Goal: Task Accomplishment & Management: Manage account settings

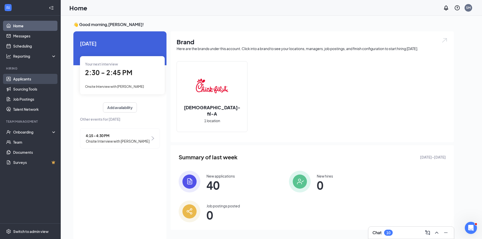
click at [34, 81] on link "Applicants" at bounding box center [34, 79] width 43 height 10
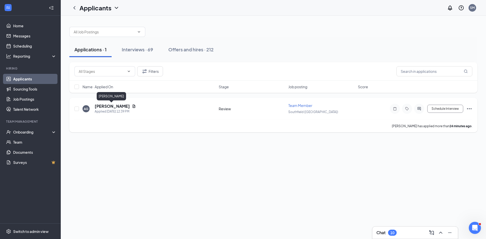
click at [106, 106] on h5 "[PERSON_NAME]" at bounding box center [112, 107] width 35 height 6
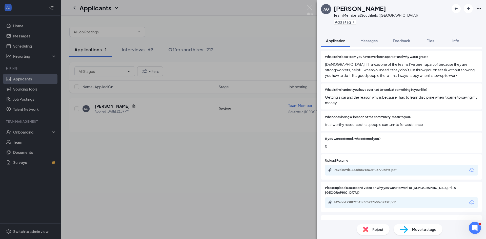
scroll to position [253, 0]
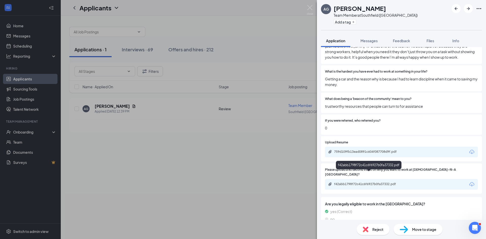
click at [383, 182] on div "f42abb1798f72c41c6f6927b0fa37332.pdf" at bounding box center [369, 184] width 71 height 4
click at [309, 8] on img at bounding box center [310, 10] width 6 height 10
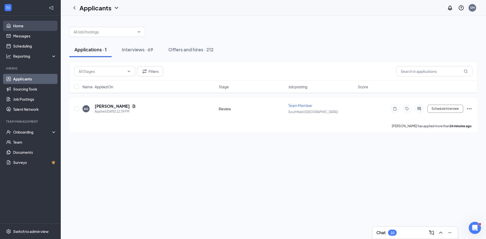
click at [47, 28] on link "Home" at bounding box center [34, 26] width 43 height 10
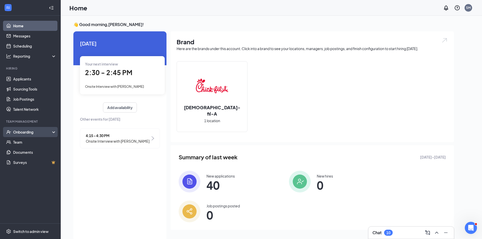
click at [36, 131] on div "Onboarding" at bounding box center [32, 132] width 39 height 5
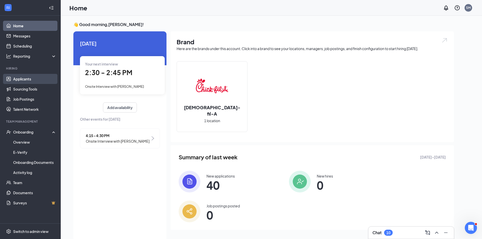
click at [42, 82] on link "Applicants" at bounding box center [34, 79] width 43 height 10
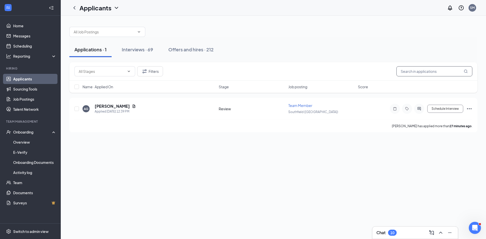
click at [413, 73] on input "text" at bounding box center [434, 71] width 76 height 10
click at [414, 73] on input "text" at bounding box center [434, 71] width 76 height 10
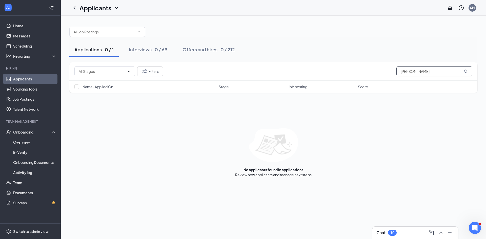
type input "[PERSON_NAME]"
click at [111, 53] on button "Applications · 0 / 1" at bounding box center [93, 49] width 49 height 15
click at [41, 91] on link "Sourcing Tools" at bounding box center [34, 89] width 43 height 10
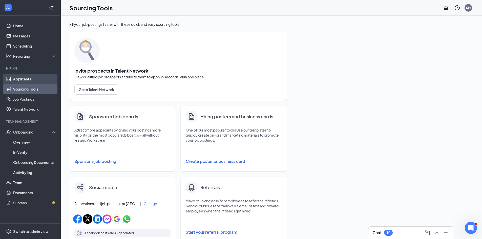
click at [42, 82] on link "Applicants" at bounding box center [34, 79] width 43 height 10
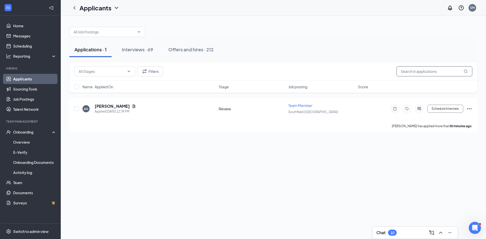
click at [413, 70] on input "text" at bounding box center [434, 71] width 76 height 10
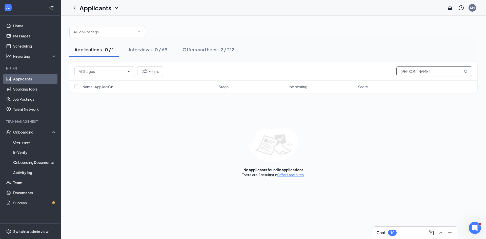
type input "[PERSON_NAME]"
click at [116, 53] on button "Applications · 0 / 1" at bounding box center [93, 49] width 49 height 15
click at [207, 49] on div "Offers and hires · 2 / 212" at bounding box center [209, 49] width 52 height 6
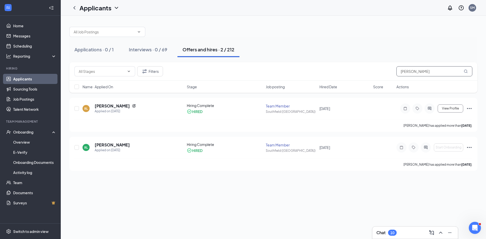
click at [421, 73] on input "[PERSON_NAME]" at bounding box center [434, 71] width 76 height 10
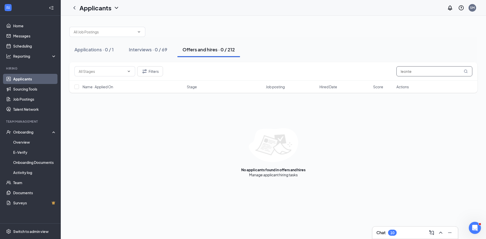
drag, startPoint x: 417, startPoint y: 71, endPoint x: 371, endPoint y: 71, distance: 45.6
click at [371, 71] on div "Filters leonte" at bounding box center [273, 71] width 398 height 10
type input "[PERSON_NAME]"
click at [159, 51] on div "Interviews · 1 / 69" at bounding box center [147, 49] width 37 height 6
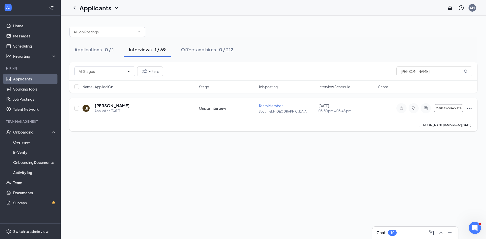
click at [471, 108] on icon "Ellipses" at bounding box center [469, 108] width 5 height 1
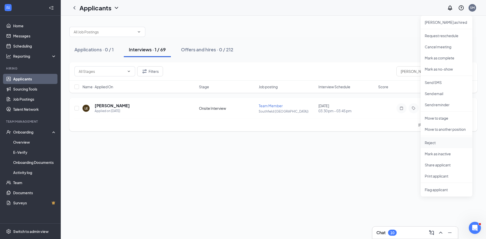
click at [459, 142] on p "Reject" at bounding box center [447, 142] width 44 height 5
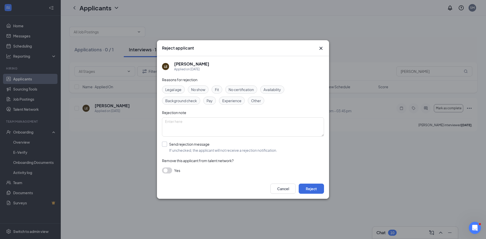
click at [168, 146] on input "Send rejection message If unchecked, the applicant will not receive a rejection…" at bounding box center [219, 147] width 115 height 11
checkbox input "true"
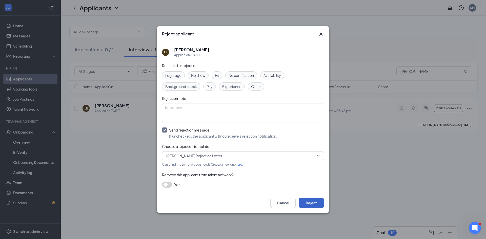
click at [310, 202] on button "Reject" at bounding box center [311, 203] width 25 height 10
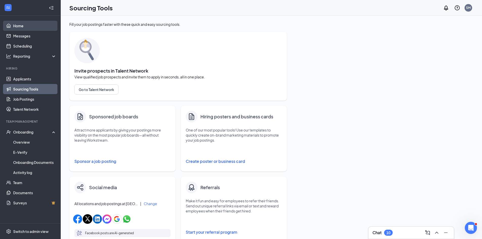
click at [16, 28] on link "Home" at bounding box center [34, 26] width 43 height 10
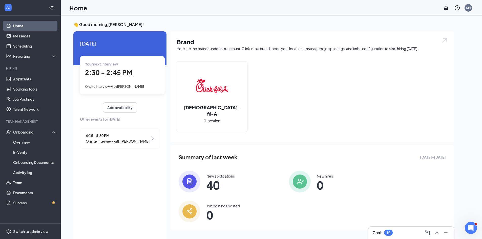
click at [40, 27] on link "Home" at bounding box center [34, 26] width 43 height 10
click at [28, 77] on link "Applicants" at bounding box center [34, 79] width 43 height 10
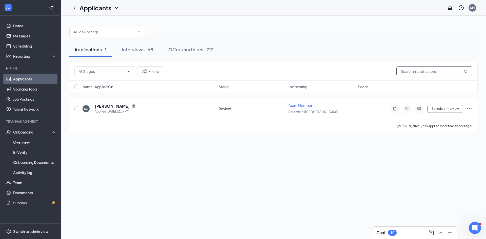
click at [445, 71] on input "text" at bounding box center [434, 71] width 76 height 10
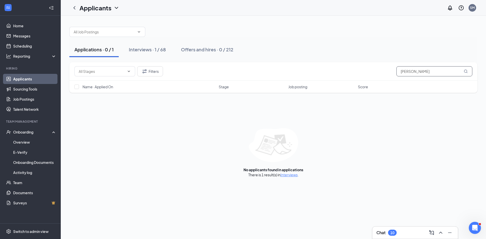
click at [448, 71] on input "[PERSON_NAME]" at bounding box center [434, 71] width 76 height 10
drag, startPoint x: 419, startPoint y: 73, endPoint x: 355, endPoint y: 65, distance: 65.0
click at [355, 65] on div "Filters [PERSON_NAME]" at bounding box center [273, 71] width 408 height 18
click at [110, 52] on div "Applications · 0 / 1" at bounding box center [93, 49] width 39 height 6
click at [99, 45] on button "Applications · 0 / 1" at bounding box center [93, 49] width 49 height 15
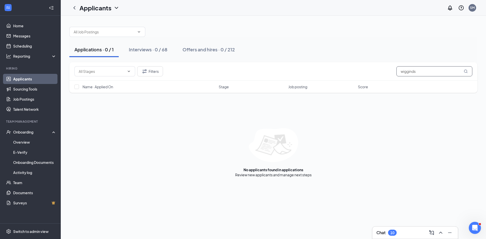
click at [412, 72] on input "wigginds" at bounding box center [434, 71] width 76 height 10
click at [414, 71] on input "wigginds" at bounding box center [434, 71] width 76 height 10
type input "[PERSON_NAME]"
click at [165, 49] on div "Interviews · 1 / 68" at bounding box center [147, 49] width 37 height 6
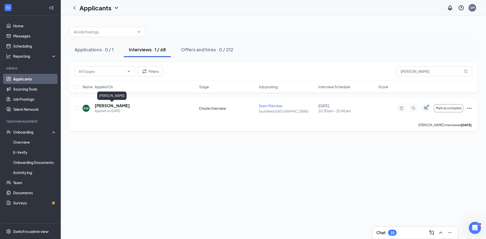
click at [122, 103] on h5 "[PERSON_NAME]" at bounding box center [112, 106] width 35 height 6
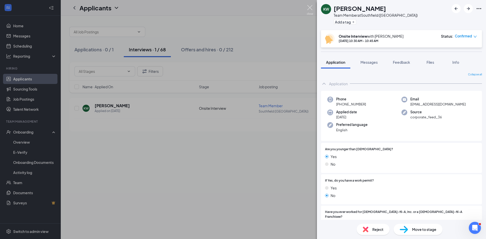
click at [311, 6] on img at bounding box center [310, 10] width 6 height 10
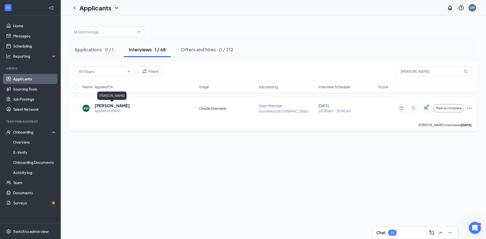
click at [118, 103] on h5 "[PERSON_NAME]" at bounding box center [112, 106] width 35 height 6
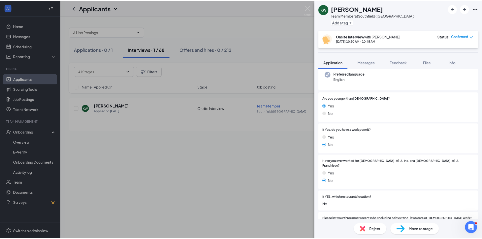
scroll to position [51, 0]
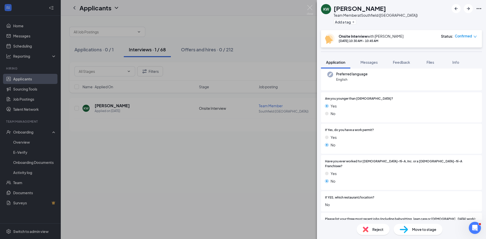
click at [315, 9] on div "KW [PERSON_NAME] Team Member at [GEOGRAPHIC_DATA] ([GEOGRAPHIC_DATA]) Add a tag…" at bounding box center [243, 119] width 486 height 239
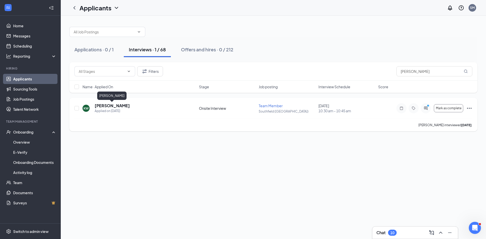
click at [114, 106] on h5 "[PERSON_NAME]" at bounding box center [112, 106] width 35 height 6
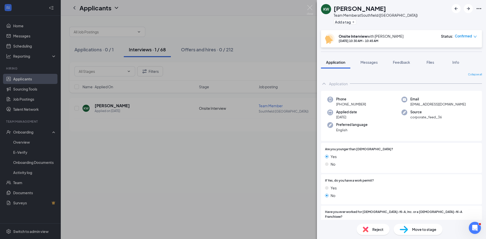
click at [420, 226] on div "Move to stage" at bounding box center [418, 229] width 49 height 11
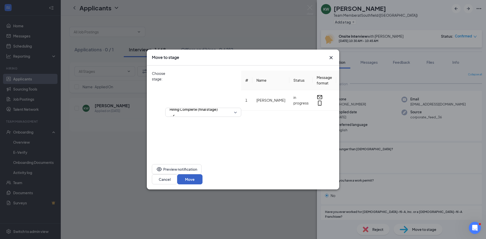
click at [203, 177] on button "Move" at bounding box center [189, 179] width 25 height 10
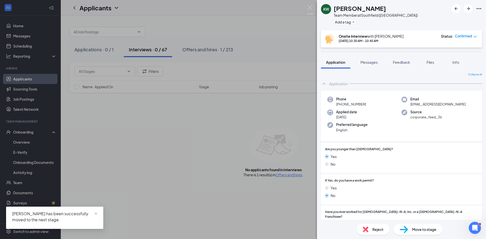
click at [31, 132] on div "KW [PERSON_NAME] Team Member at [GEOGRAPHIC_DATA] ([GEOGRAPHIC_DATA]) Add a tag…" at bounding box center [243, 119] width 486 height 239
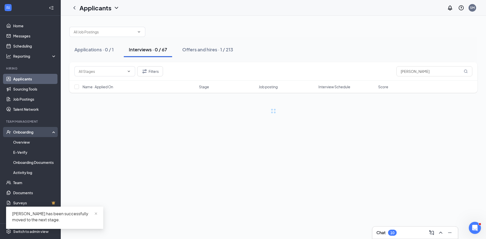
click at [49, 134] on div "Onboarding" at bounding box center [32, 132] width 39 height 5
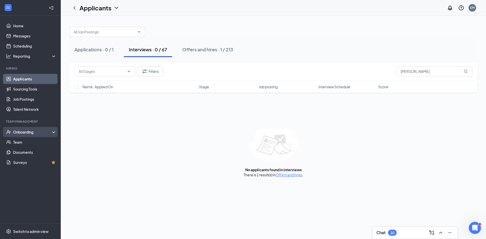
click at [49, 134] on div "Onboarding" at bounding box center [32, 132] width 39 height 5
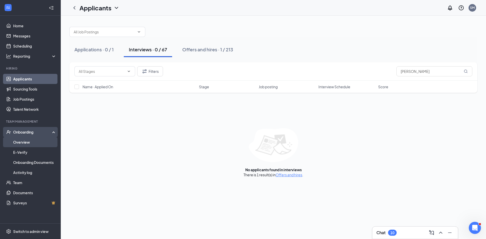
click at [33, 145] on link "Overview" at bounding box center [34, 142] width 43 height 10
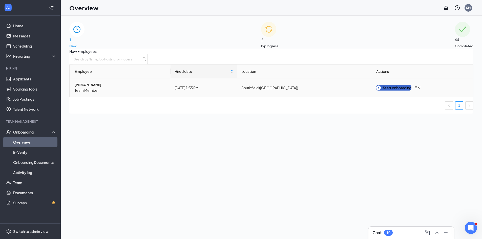
click at [386, 91] on div "Start onboarding" at bounding box center [393, 88] width 35 height 6
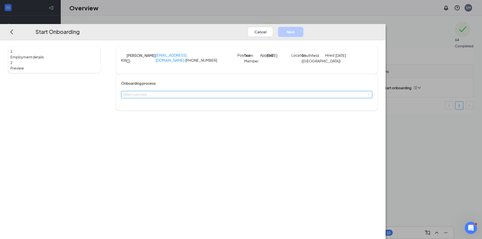
click at [249, 98] on div "Select a process" at bounding box center [246, 94] width 247 height 7
click at [236, 114] on li "Onboarding" at bounding box center [211, 113] width 83 height 9
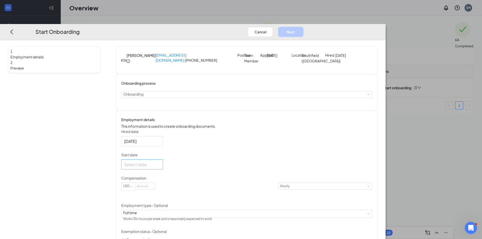
click at [160, 168] on div at bounding box center [142, 164] width 36 height 6
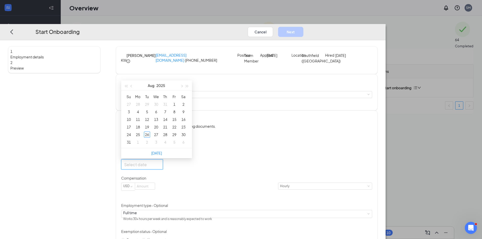
type input "[DATE]"
click at [177, 138] on div "29" at bounding box center [174, 135] width 6 height 6
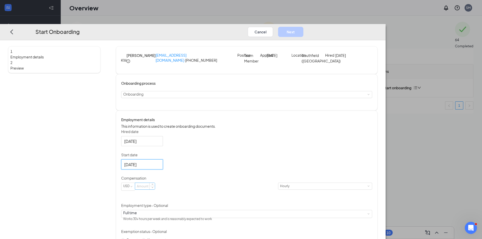
click at [155, 190] on input at bounding box center [145, 186] width 20 height 7
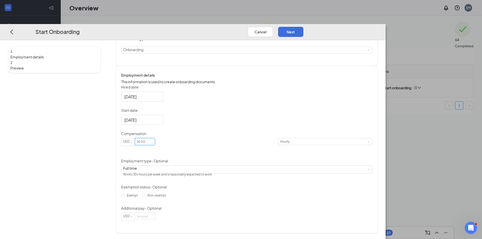
scroll to position [58, 0]
type input "14"
click at [168, 197] on span "Non-exempt" at bounding box center [157, 196] width 23 height 4
click at [146, 197] on input "Non-exempt" at bounding box center [144, 196] width 4 height 4
radio input "true"
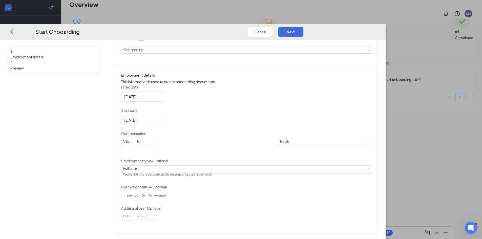
scroll to position [23, 0]
click at [304, 27] on button "Next" at bounding box center [290, 32] width 25 height 10
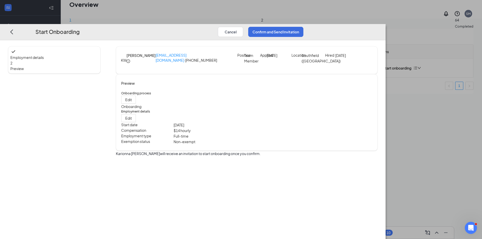
scroll to position [0, 0]
click at [304, 27] on button "Confirm and Send Invitation" at bounding box center [275, 32] width 55 height 10
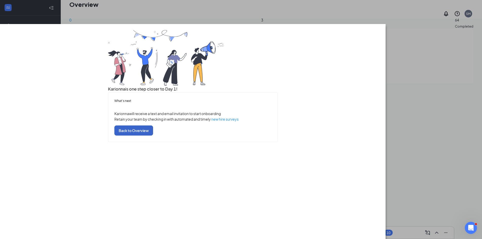
click at [153, 135] on button "Back to Overview" at bounding box center [133, 130] width 39 height 10
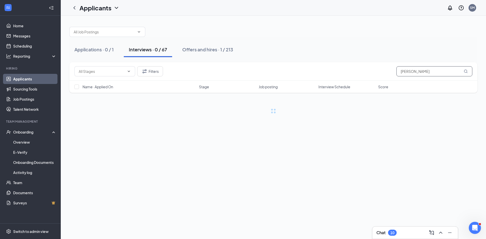
drag, startPoint x: 430, startPoint y: 72, endPoint x: 360, endPoint y: 73, distance: 69.1
click at [367, 72] on div "Filters [PERSON_NAME]" at bounding box center [273, 71] width 398 height 10
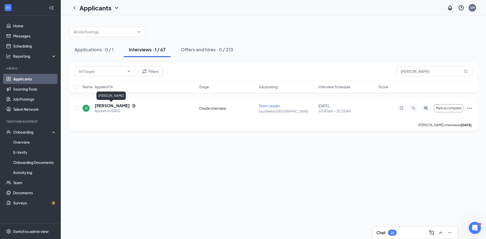
click at [102, 107] on h5 "[PERSON_NAME]" at bounding box center [112, 106] width 35 height 6
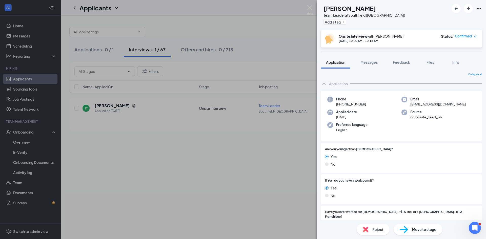
click at [378, 14] on div "Team Leader at [GEOGRAPHIC_DATA] ([GEOGRAPHIC_DATA])" at bounding box center [365, 15] width 82 height 5
click at [479, 10] on icon "Ellipses" at bounding box center [479, 9] width 6 height 6
click at [481, 9] on icon "Ellipses" at bounding box center [479, 9] width 6 height 6
click at [457, 20] on link "View full application" at bounding box center [440, 18] width 33 height 6
click at [307, 9] on img at bounding box center [310, 10] width 6 height 10
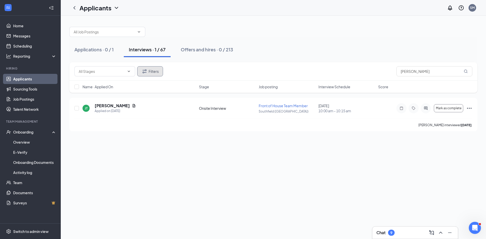
click at [153, 73] on button "Filters" at bounding box center [150, 71] width 26 height 10
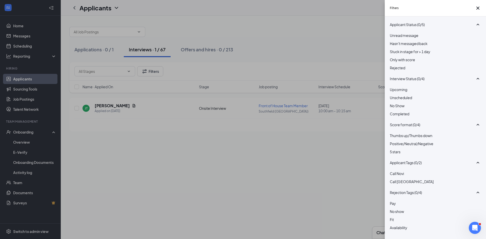
click at [405, 70] on span "Rejected" at bounding box center [397, 68] width 15 height 5
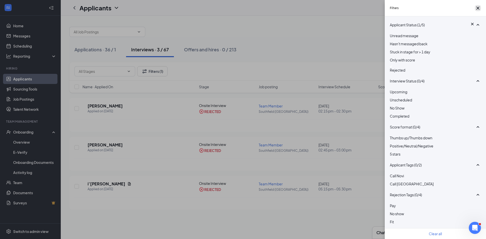
click at [477, 8] on icon "Cross" at bounding box center [478, 8] width 6 height 6
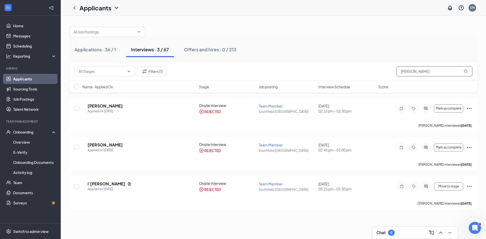
drag, startPoint x: 419, startPoint y: 70, endPoint x: 373, endPoint y: 64, distance: 46.4
click at [376, 65] on div "Filters (1) [PERSON_NAME]" at bounding box center [273, 71] width 408 height 18
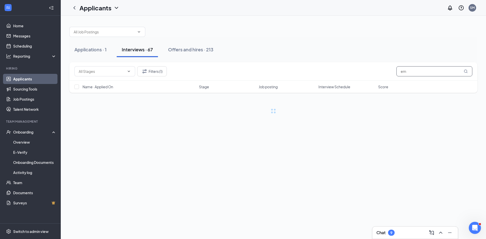
drag, startPoint x: 423, startPoint y: 74, endPoint x: 375, endPoint y: 70, distance: 48.0
click at [375, 70] on div "Filters (1) em" at bounding box center [273, 71] width 398 height 10
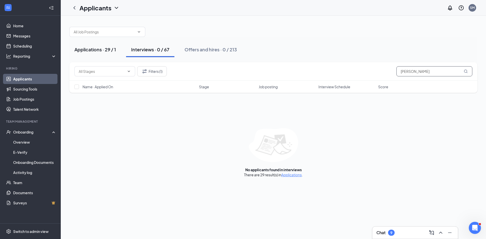
type input "[PERSON_NAME]"
click at [89, 52] on div "Applications · 29 / 1" at bounding box center [95, 49] width 42 height 6
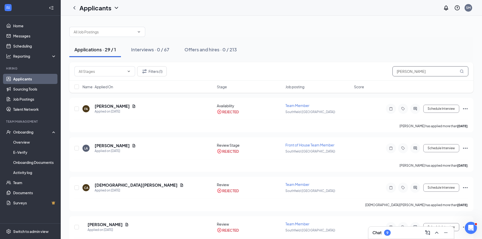
drag, startPoint x: 421, startPoint y: 70, endPoint x: 390, endPoint y: 71, distance: 31.1
click at [390, 71] on div "Filters (1) [PERSON_NAME]" at bounding box center [271, 71] width 394 height 10
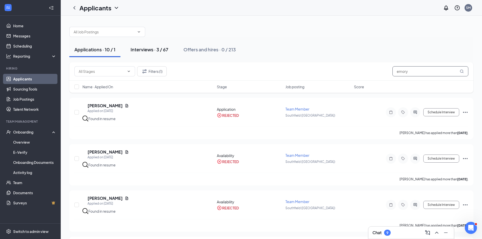
type input "emory"
click at [150, 48] on div "Interviews · 3 / 67" at bounding box center [150, 49] width 38 height 6
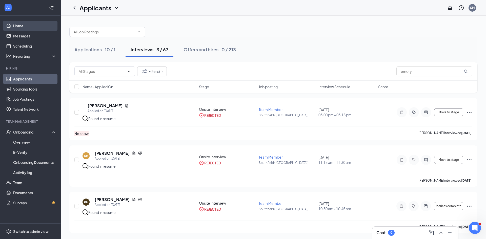
click at [37, 27] on link "Home" at bounding box center [34, 26] width 43 height 10
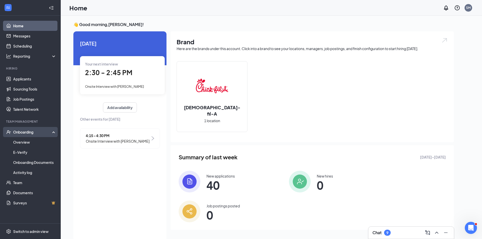
click at [39, 130] on div "Onboarding" at bounding box center [32, 132] width 39 height 5
click at [35, 141] on link "Overview" at bounding box center [34, 142] width 43 height 10
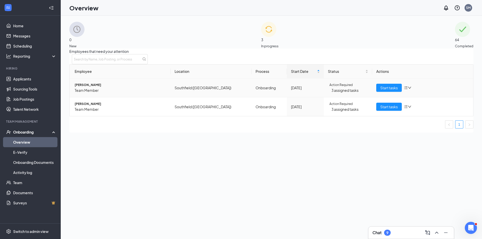
click at [330, 88] on span "Action Required" at bounding box center [341, 85] width 23 height 5
click at [335, 88] on span "Action Required" at bounding box center [341, 85] width 23 height 5
click at [337, 88] on span "Action Required" at bounding box center [341, 85] width 23 height 5
click at [342, 88] on span "Action Required" at bounding box center [341, 85] width 23 height 5
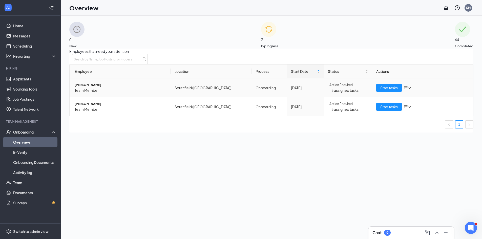
click at [101, 88] on span "[PERSON_NAME]" at bounding box center [121, 85] width 92 height 5
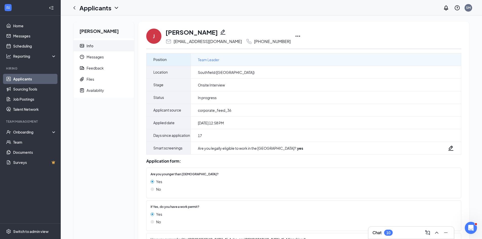
click at [267, 61] on div "Team Leader" at bounding box center [326, 59] width 270 height 12
click at [161, 60] on span "Position" at bounding box center [159, 59] width 13 height 12
click at [208, 61] on span "Team Leader" at bounding box center [209, 60] width 22 height 6
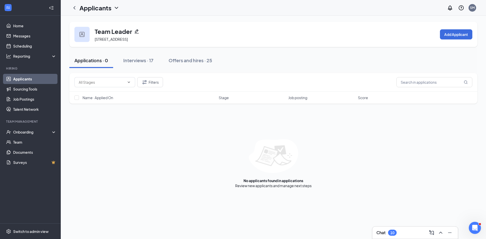
click at [136, 32] on icon "Pencil" at bounding box center [137, 31] width 4 height 4
click at [415, 231] on div "Chat 10" at bounding box center [414, 233] width 77 height 8
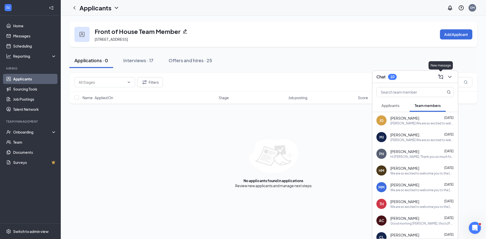
click at [442, 77] on icon "ComposeMessage" at bounding box center [441, 77] width 6 height 6
click at [327, 146] on input "text" at bounding box center [316, 144] width 60 height 10
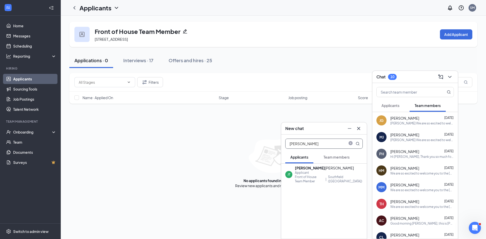
type input "[PERSON_NAME]"
click at [324, 178] on div "Front of House Team Member" at bounding box center [309, 179] width 29 height 9
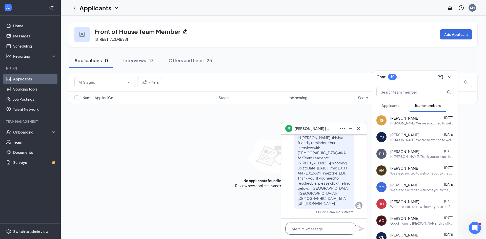
click at [317, 230] on textarea at bounding box center [320, 229] width 71 height 12
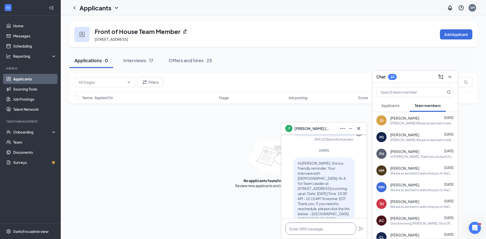
scroll to position [-25, 0]
click at [317, 228] on textarea at bounding box center [320, 229] width 71 height 12
drag, startPoint x: 316, startPoint y: 231, endPoint x: 311, endPoint y: 232, distance: 5.9
click at [311, 232] on textarea "Hi Janaya . Can you call me at your earliest convience" at bounding box center [320, 226] width 71 height 17
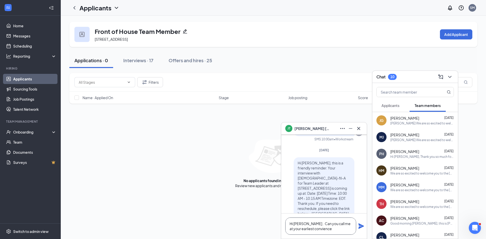
scroll to position [1, 0]
drag, startPoint x: 321, startPoint y: 230, endPoint x: 303, endPoint y: 229, distance: 17.5
click at [303, 229] on textarea "Hi Janaya . Can you call me at your earliest convience" at bounding box center [320, 226] width 71 height 17
click at [307, 229] on textarea "Hi Janaya . Can you call me at your earliest convience" at bounding box center [320, 226] width 71 height 17
click at [310, 228] on textarea "Hi Janaya . Can you call me at your earliest convience" at bounding box center [320, 226] width 71 height 17
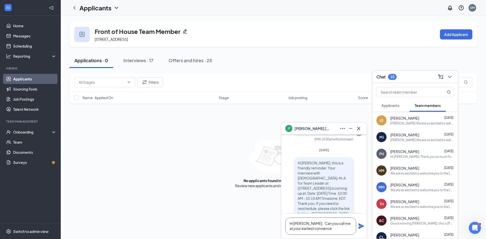
drag, startPoint x: 322, startPoint y: 228, endPoint x: 308, endPoint y: 228, distance: 13.7
click at [308, 228] on textarea "Hi Janaya . Can you call me at your earliest convience" at bounding box center [320, 226] width 71 height 17
click at [305, 225] on textarea "Hi Janaya . Can you call me at your earliest convenience" at bounding box center [320, 226] width 71 height 17
type textarea "Hi Janaya . Can you call me at your earliest convenience"
click at [360, 226] on icon "Plane" at bounding box center [361, 226] width 6 height 6
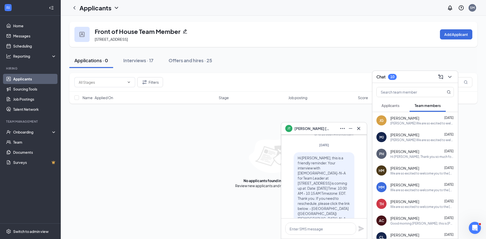
scroll to position [-80, 0]
click at [343, 231] on textarea at bounding box center [320, 229] width 71 height 12
type textarea "2"
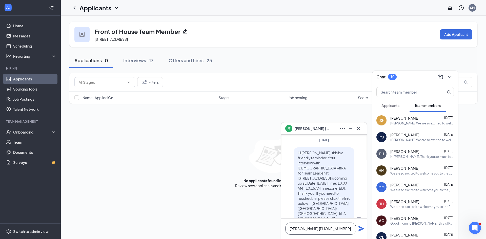
scroll to position [-85, 0]
type textarea "[PERSON_NAME] [PHONE_NUMBER]"
click at [362, 227] on icon "Plane" at bounding box center [361, 227] width 6 height 6
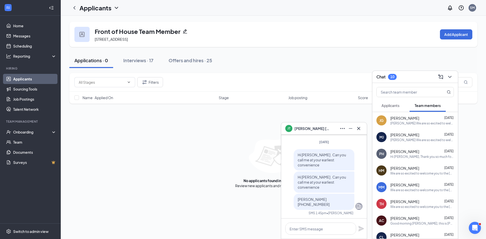
scroll to position [0, 0]
click at [362, 128] on icon "Cross" at bounding box center [359, 129] width 6 height 6
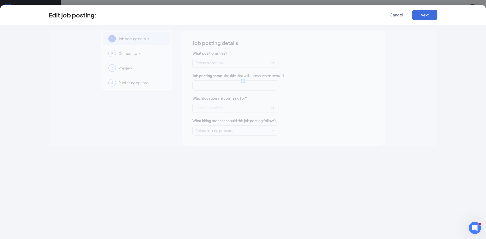
type input "Team Leader"
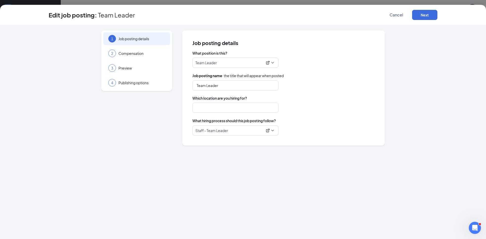
type input "Southfield ([GEOGRAPHIC_DATA])"
click at [272, 64] on span "Team Leader" at bounding box center [235, 63] width 80 height 10
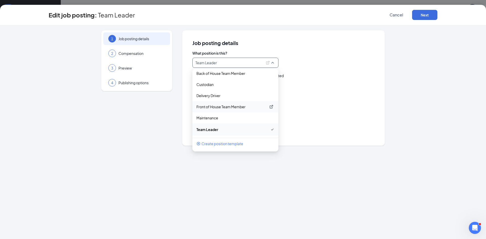
click at [258, 105] on p "Front of House Team Member" at bounding box center [231, 106] width 70 height 5
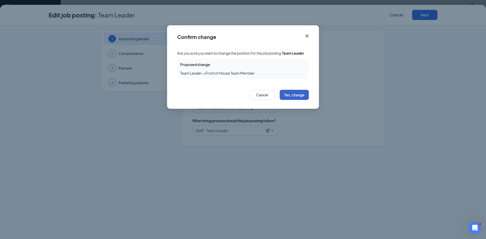
click at [294, 95] on button "Yes, change" at bounding box center [294, 95] width 29 height 10
type input "Front of House Team Member"
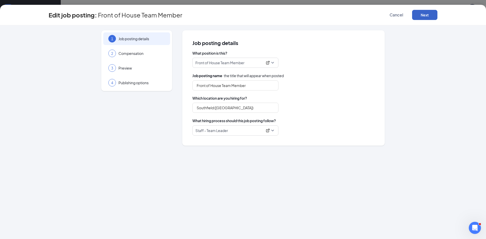
click at [426, 16] on button "Next" at bounding box center [424, 15] width 25 height 10
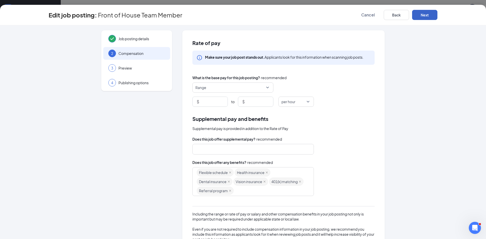
click at [426, 16] on button "Next" at bounding box center [424, 15] width 25 height 10
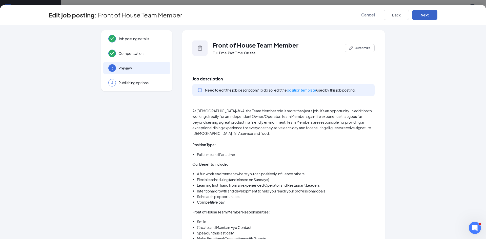
click at [426, 16] on button "Next" at bounding box center [424, 15] width 25 height 10
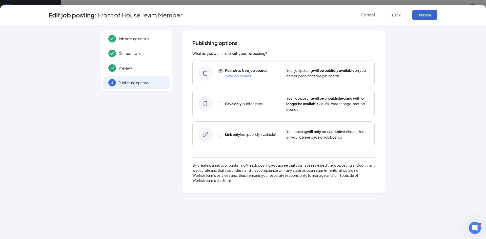
click at [426, 16] on button "Publish" at bounding box center [424, 15] width 25 height 10
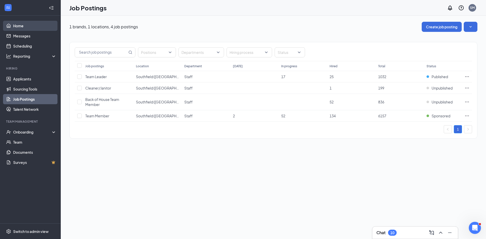
click at [32, 27] on link "Home" at bounding box center [34, 26] width 43 height 10
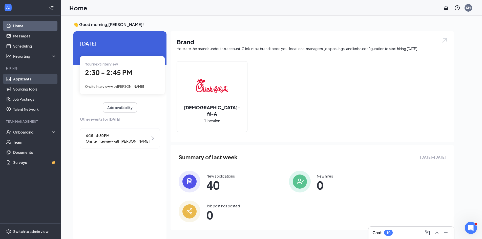
click at [27, 75] on link "Applicants" at bounding box center [34, 79] width 43 height 10
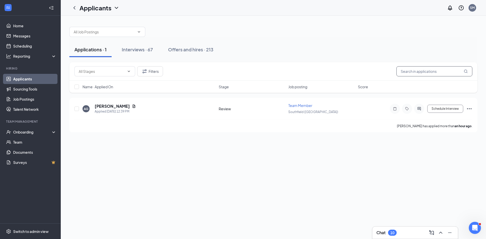
click at [426, 73] on input "text" at bounding box center [434, 71] width 76 height 10
type input "JANAYA"
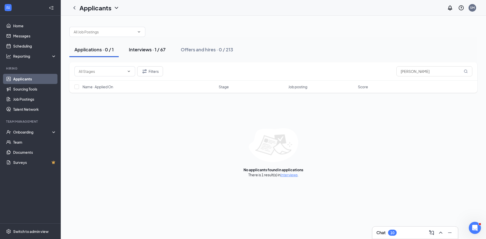
click at [152, 50] on div "Interviews · 1 / 67" at bounding box center [147, 49] width 37 height 6
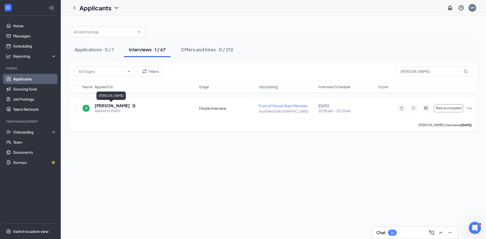
click at [115, 104] on h5 "[PERSON_NAME]" at bounding box center [112, 106] width 35 height 6
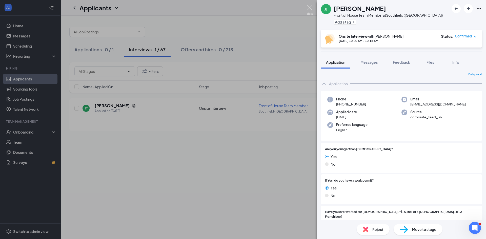
click at [310, 9] on img at bounding box center [310, 10] width 6 height 10
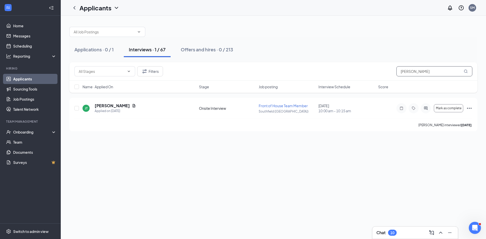
drag, startPoint x: 417, startPoint y: 71, endPoint x: 353, endPoint y: 71, distance: 64.1
click at [354, 71] on div "Filters JANAYA" at bounding box center [273, 71] width 398 height 10
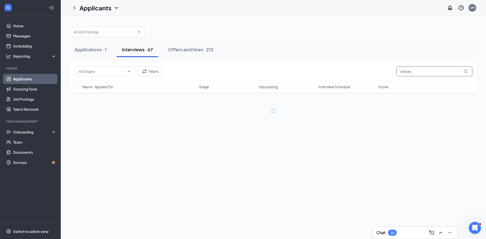
type input "kelsey"
click at [193, 49] on div "Offers and hires · 1 / 213" at bounding box center [207, 49] width 51 height 6
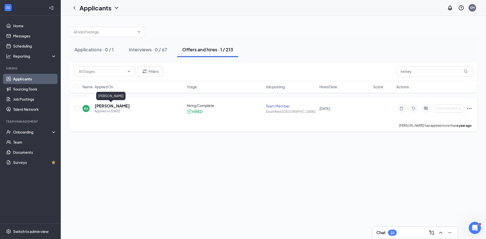
click at [111, 107] on h5 "Kelsey Harris" at bounding box center [112, 106] width 35 height 6
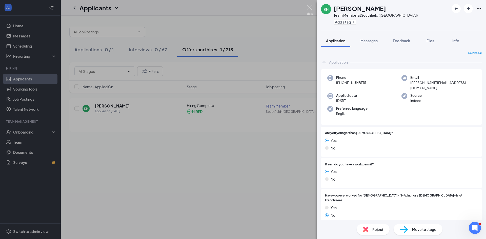
click at [312, 9] on img at bounding box center [310, 10] width 6 height 10
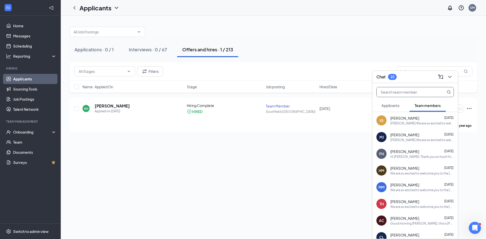
click at [390, 94] on input "text" at bounding box center [407, 92] width 60 height 10
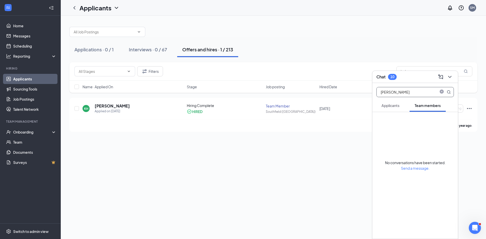
type input "marcus barber"
click at [450, 92] on icon "MagnifyingGlass" at bounding box center [448, 91] width 3 height 3
click at [417, 88] on input "marcus barber" at bounding box center [407, 92] width 60 height 10
click at [396, 107] on span "Applicants" at bounding box center [391, 105] width 18 height 5
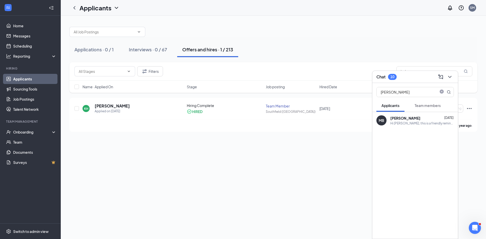
click at [414, 124] on div "Hi [PERSON_NAME], this is a friendly reminder. Your interview with [DEMOGRAPHIC…" at bounding box center [422, 123] width 64 height 4
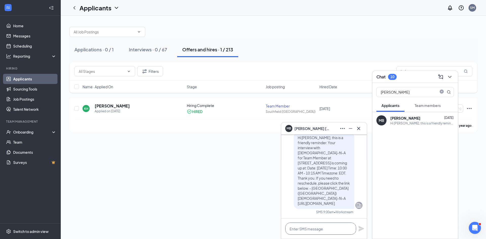
click at [305, 228] on textarea at bounding box center [320, 229] width 71 height 12
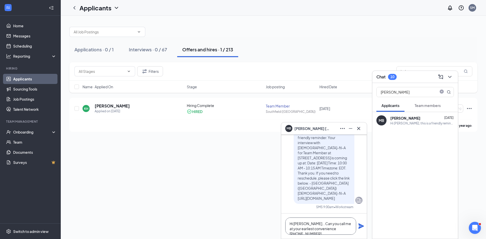
drag, startPoint x: 352, startPoint y: 228, endPoint x: 309, endPoint y: 224, distance: 42.5
click at [309, 224] on textarea "Hi Marcus...Can you call me at your earliest convenience 248-767-1402" at bounding box center [320, 226] width 71 height 17
type textarea "Hi Marcus...Can you call me at your earliest convenience 248-767-1402"
click at [359, 226] on icon "Plane" at bounding box center [361, 227] width 6 height 6
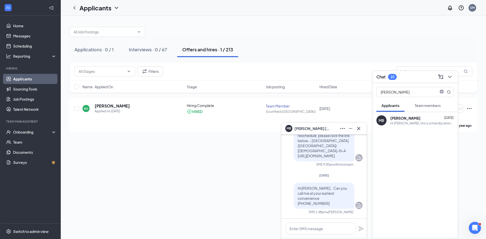
scroll to position [0, 0]
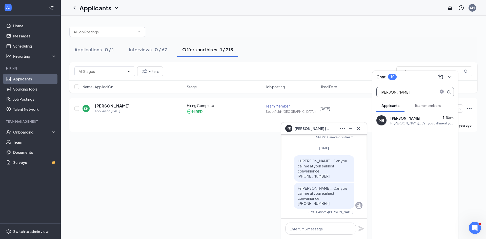
click at [406, 94] on input "marcus barber" at bounding box center [407, 92] width 60 height 10
drag, startPoint x: 405, startPoint y: 92, endPoint x: 358, endPoint y: 92, distance: 46.1
click at [358, 92] on div "MB Marcus Barber MB Marcus Barber Applicant Team Member • Southfield (MI) Fri, …" at bounding box center [273, 128] width 425 height 224
type input "jaden"
click at [401, 124] on div "Liked “Hi [PERSON_NAME], this is a friendly reminder. Your interview with [DEMO…" at bounding box center [420, 123] width 61 height 4
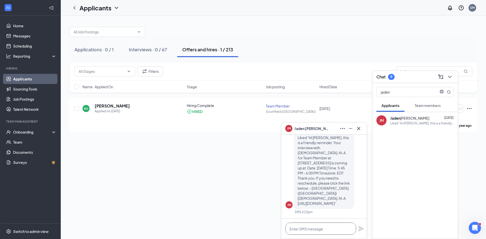
click at [303, 231] on textarea at bounding box center [320, 229] width 71 height 12
paste textarea "Can you call me at your earliest convenience 248-767-1402"
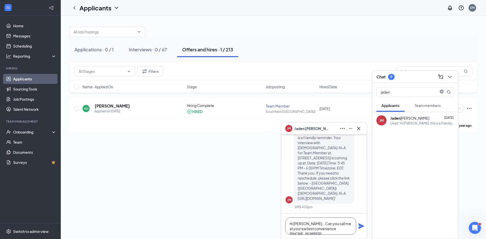
type textarea "Hi Jaden...Can you call me at your earliest convenience 248-767-1402"
click at [363, 229] on icon "Plane" at bounding box center [361, 226] width 6 height 6
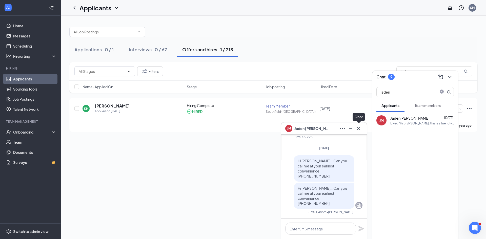
click at [361, 128] on icon "Cross" at bounding box center [359, 129] width 6 height 6
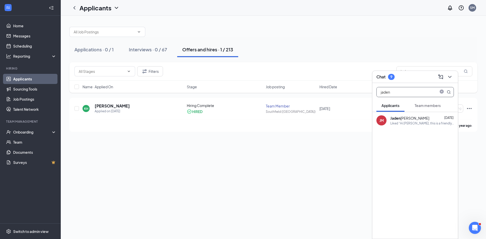
drag, startPoint x: 405, startPoint y: 93, endPoint x: 348, endPoint y: 96, distance: 56.5
click at [349, 96] on div "Chat 9 jaden Applicants Team members JM Jaden McCalister Aug 20 Liked “Hi Jaden…" at bounding box center [273, 128] width 425 height 224
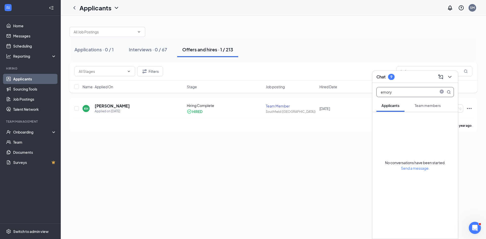
click at [398, 90] on input "emory" at bounding box center [407, 92] width 60 height 10
drag, startPoint x: 394, startPoint y: 93, endPoint x: 291, endPoint y: 76, distance: 103.6
click at [292, 76] on div "Chat 9 eme Applicants Team members No conversations have been started. Send a m…" at bounding box center [273, 128] width 425 height 224
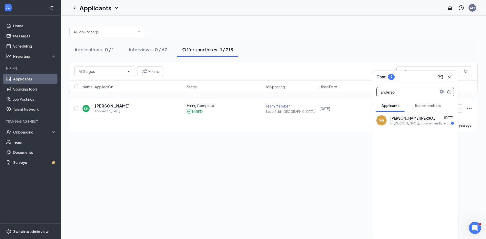
type input "[PERSON_NAME]"
click at [398, 94] on input "[PERSON_NAME]" at bounding box center [407, 92] width 60 height 10
click at [440, 93] on icon "close-circle" at bounding box center [442, 92] width 4 height 4
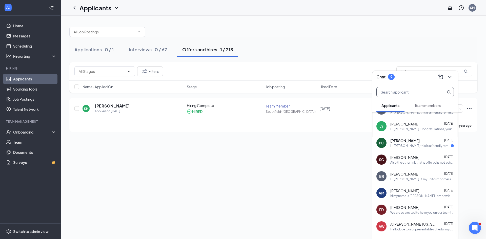
scroll to position [116, 0]
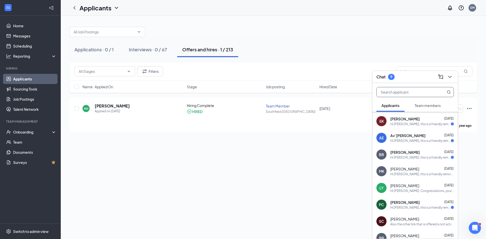
click at [409, 92] on input "text" at bounding box center [407, 92] width 60 height 10
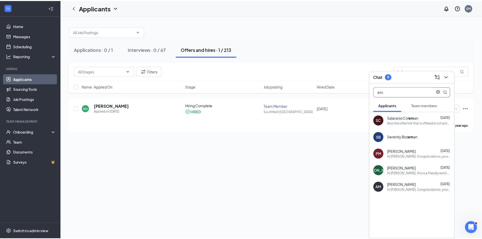
scroll to position [0, 0]
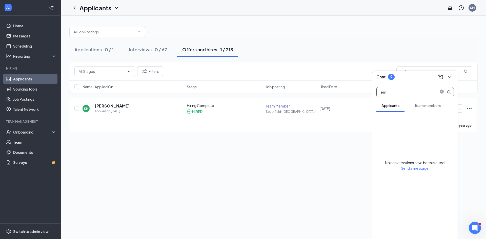
type input "e"
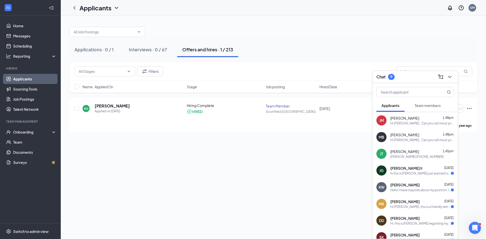
click at [469, 85] on div "Actions" at bounding box center [434, 86] width 76 height 5
click at [480, 162] on div "Applications · 0 / 1 Interviews · 0 / 67 Offers and hires · 1 / 213 Filters kel…" at bounding box center [273, 128] width 425 height 224
click at [449, 79] on icon "ChevronDown" at bounding box center [450, 77] width 6 height 6
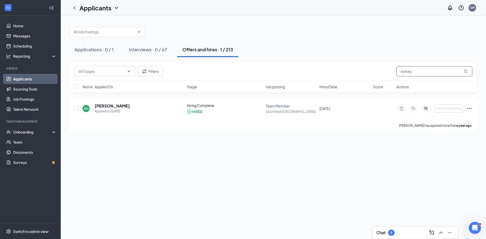
drag, startPoint x: 418, startPoint y: 73, endPoint x: 376, endPoint y: 74, distance: 42.5
click at [376, 74] on div "Filters kelsey" at bounding box center [273, 71] width 398 height 10
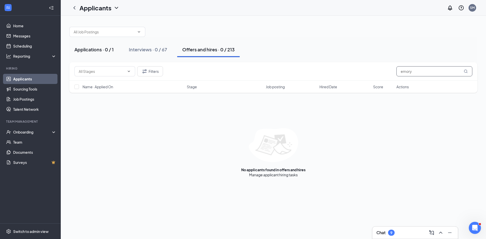
type input "emory"
click at [96, 48] on div "Applications · 0 / 1" at bounding box center [93, 49] width 39 height 6
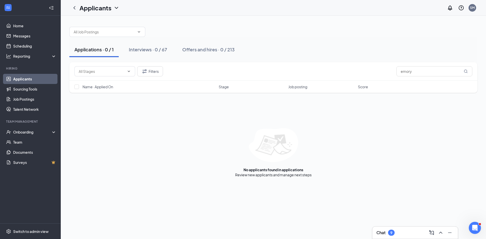
click at [108, 49] on div "Applications · 0 / 1" at bounding box center [93, 49] width 39 height 6
click at [111, 52] on div "Applications · 0 / 1" at bounding box center [93, 49] width 39 height 6
click at [413, 73] on input "emory" at bounding box center [434, 71] width 76 height 10
type input "emo"
click at [145, 50] on div "Interviews · 4 / 67" at bounding box center [148, 49] width 38 height 6
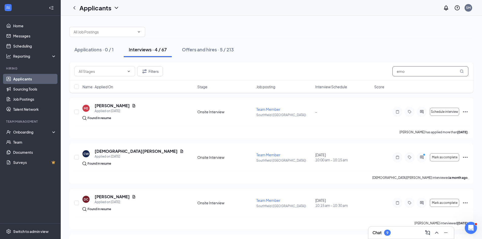
drag, startPoint x: 411, startPoint y: 71, endPoint x: 339, endPoint y: 68, distance: 72.5
click at [346, 69] on div "Filters emo" at bounding box center [271, 71] width 394 height 10
type input "[PERSON_NAME]"
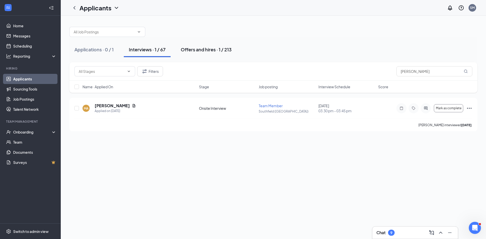
click at [208, 53] on button "Offers and hires · 1 / 213" at bounding box center [206, 49] width 61 height 15
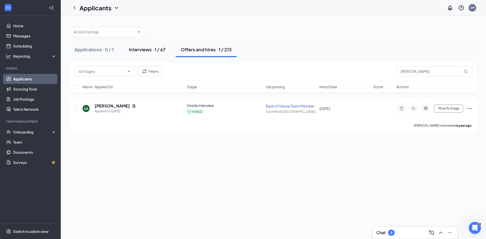
click at [138, 52] on div "Interviews · 1 / 67" at bounding box center [147, 49] width 37 height 6
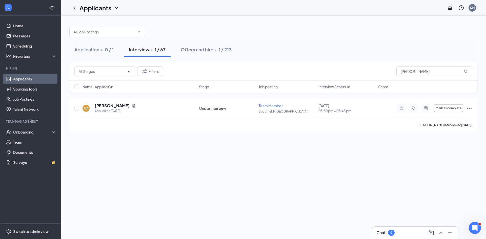
click at [163, 49] on div "Interviews · 1 / 67" at bounding box center [147, 49] width 37 height 6
click at [92, 52] on div "Applications · 0 / 1" at bounding box center [93, 49] width 39 height 6
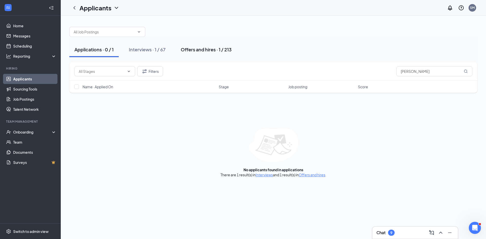
click at [193, 51] on div "Offers and hires · 1 / 213" at bounding box center [206, 49] width 51 height 6
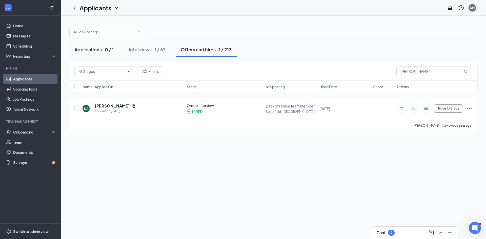
click at [98, 49] on div "Applications · 0 / 1" at bounding box center [93, 49] width 39 height 6
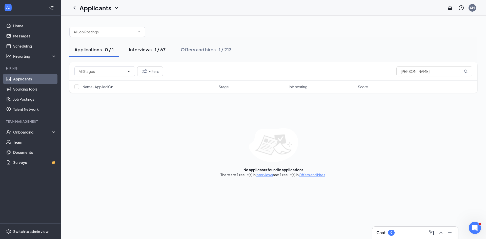
click at [143, 56] on button "Interviews · 1 / 67" at bounding box center [147, 49] width 47 height 15
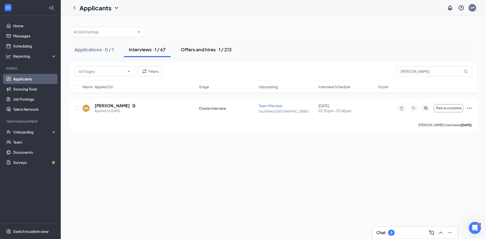
click at [222, 50] on div "Offers and hires · 1 / 213" at bounding box center [206, 49] width 51 height 6
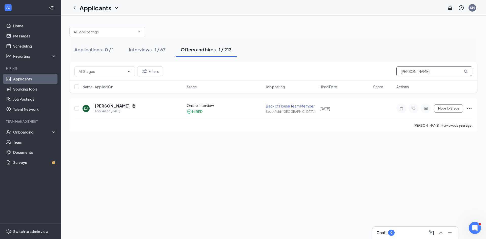
drag, startPoint x: 420, startPoint y: 71, endPoint x: 377, endPoint y: 71, distance: 43.0
click at [377, 71] on div "Filters anderson" at bounding box center [273, 71] width 398 height 10
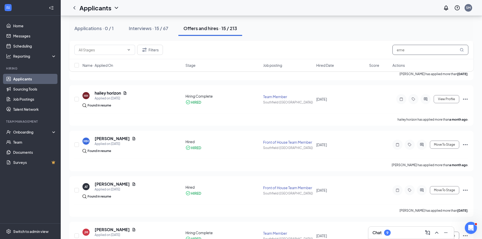
scroll to position [56, 0]
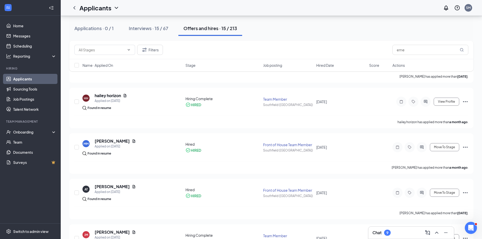
click at [211, 30] on div "Offers and hires · 15 / 213" at bounding box center [211, 28] width 54 height 6
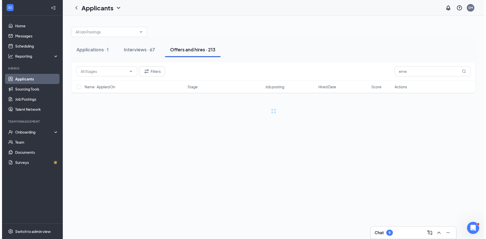
scroll to position [0, 0]
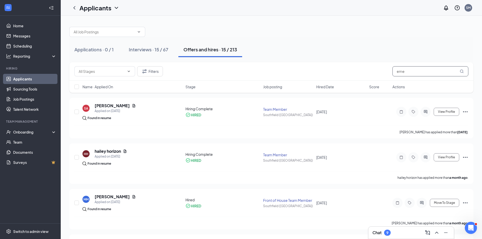
click at [414, 70] on input "eme" at bounding box center [431, 71] width 76 height 10
drag, startPoint x: 413, startPoint y: 71, endPoint x: 371, endPoint y: 73, distance: 41.6
click at [371, 73] on div "Filters eme" at bounding box center [271, 71] width 394 height 10
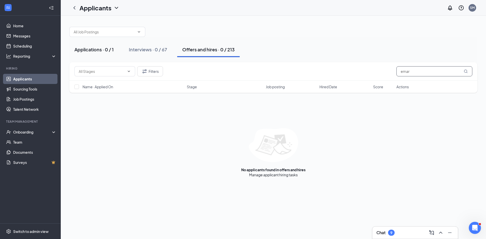
type input "emar"
click at [103, 48] on div "Applications · 0 / 1" at bounding box center [93, 49] width 39 height 6
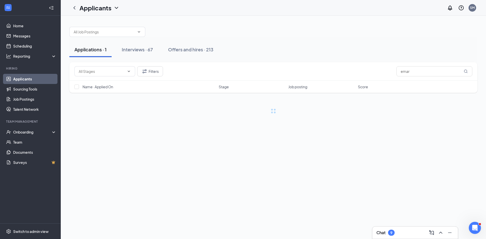
click at [103, 48] on div "Applications · 1" at bounding box center [90, 49] width 32 height 6
drag, startPoint x: 416, startPoint y: 74, endPoint x: 384, endPoint y: 69, distance: 32.3
click at [385, 69] on div "Filters emar" at bounding box center [273, 71] width 398 height 10
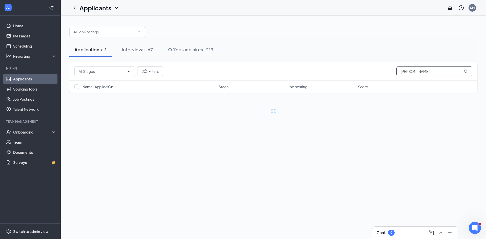
type input "groves"
